Goal: Navigation & Orientation: Find specific page/section

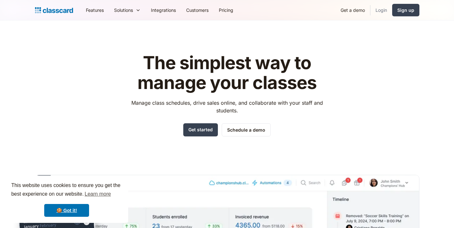
click at [379, 10] on link "Login" at bounding box center [381, 10] width 22 height 14
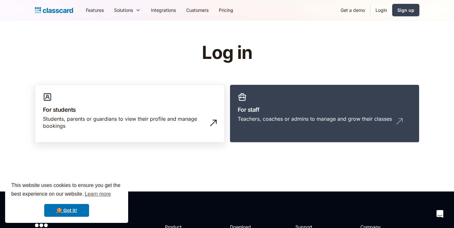
click at [143, 102] on link "For students Students, parents or guardians to view their profile and manage bo…" at bounding box center [130, 114] width 190 height 58
